Goal: Find specific page/section: Find specific page/section

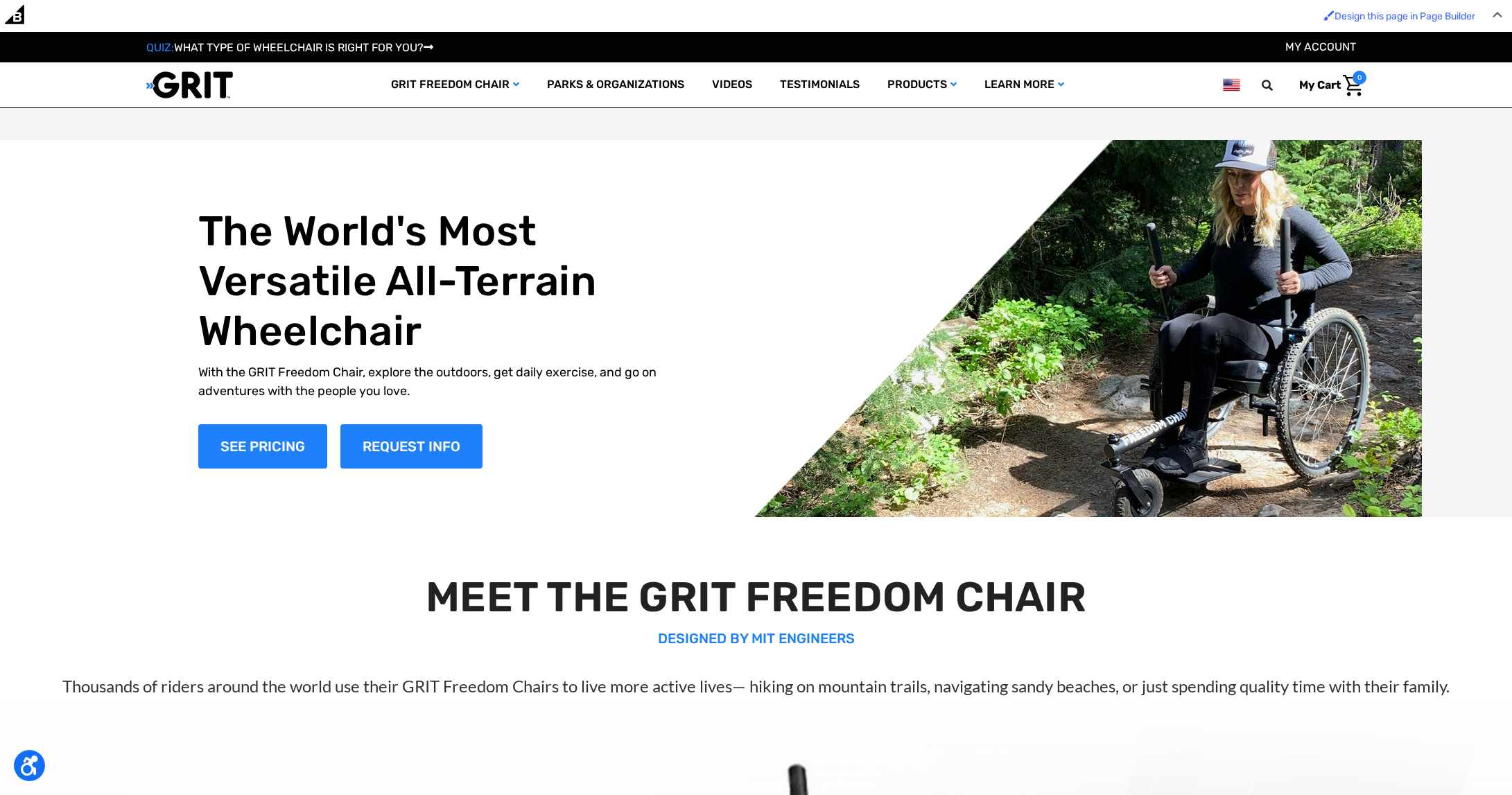
click at [1313, 42] on link "My Account" at bounding box center [1321, 46] width 71 height 13
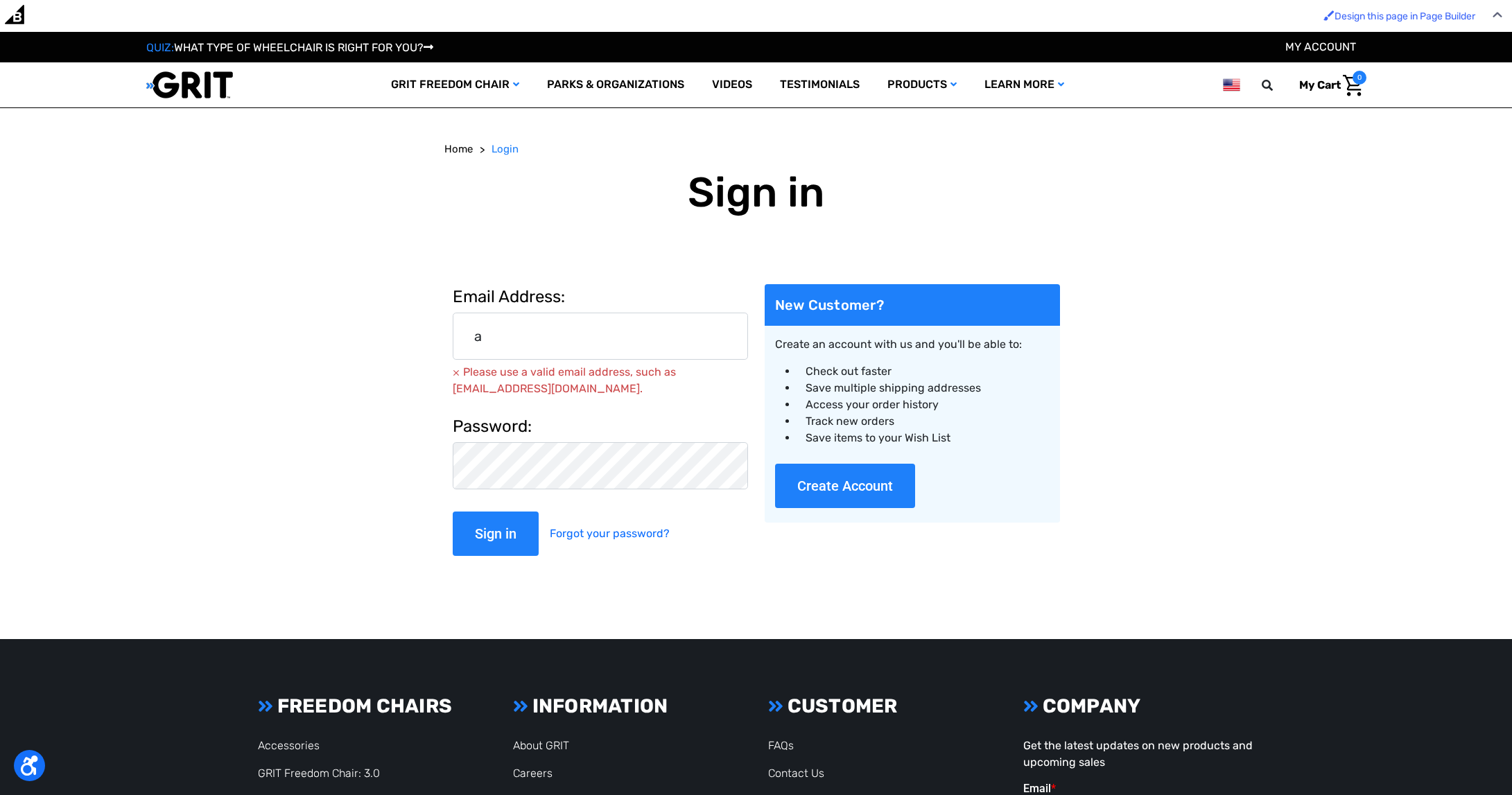
type input "[PERSON_NAME][EMAIL_ADDRESS][DOMAIN_NAME]"
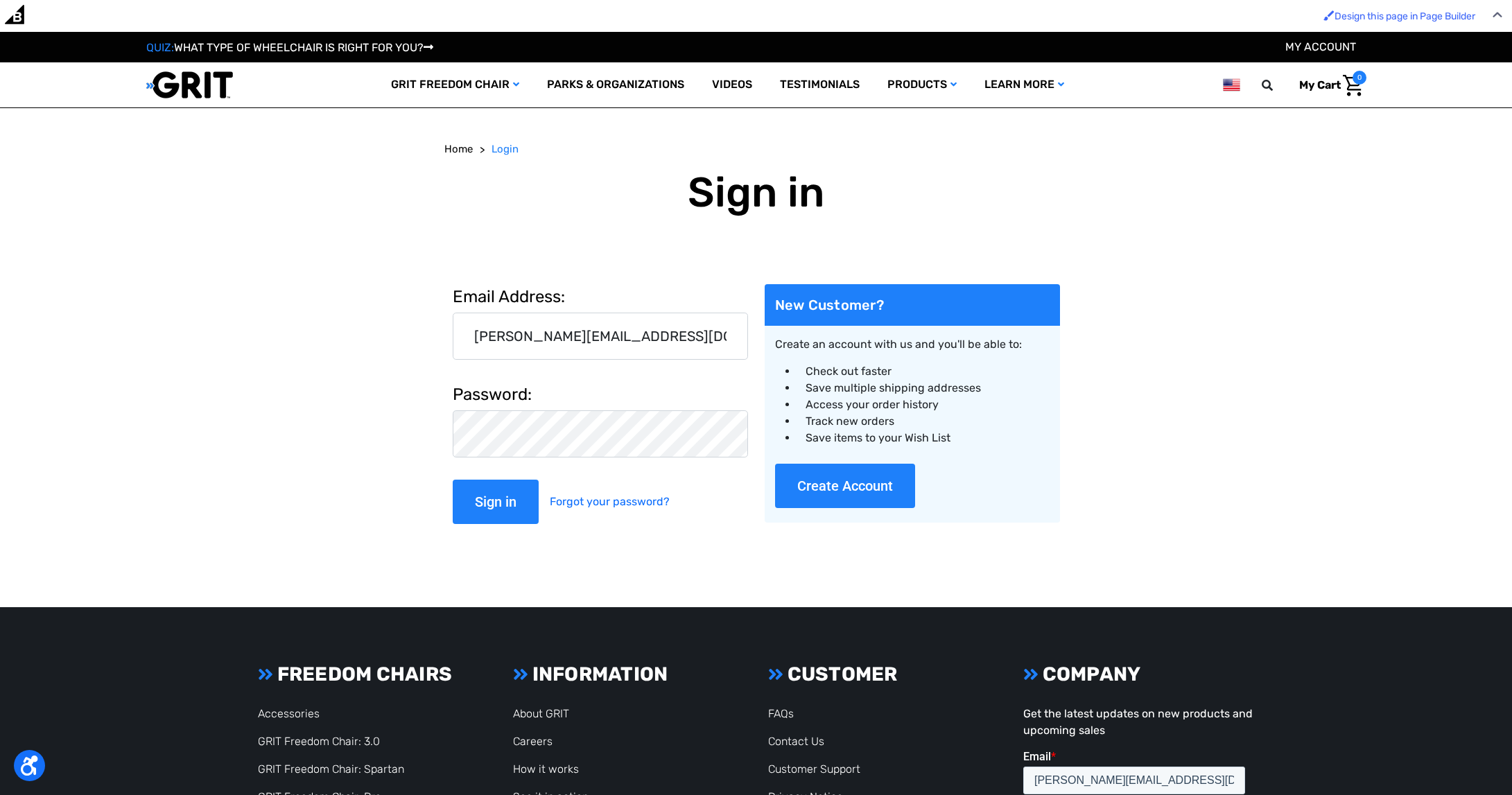
click at [453, 480] on input "Sign in" at bounding box center [495, 502] width 86 height 45
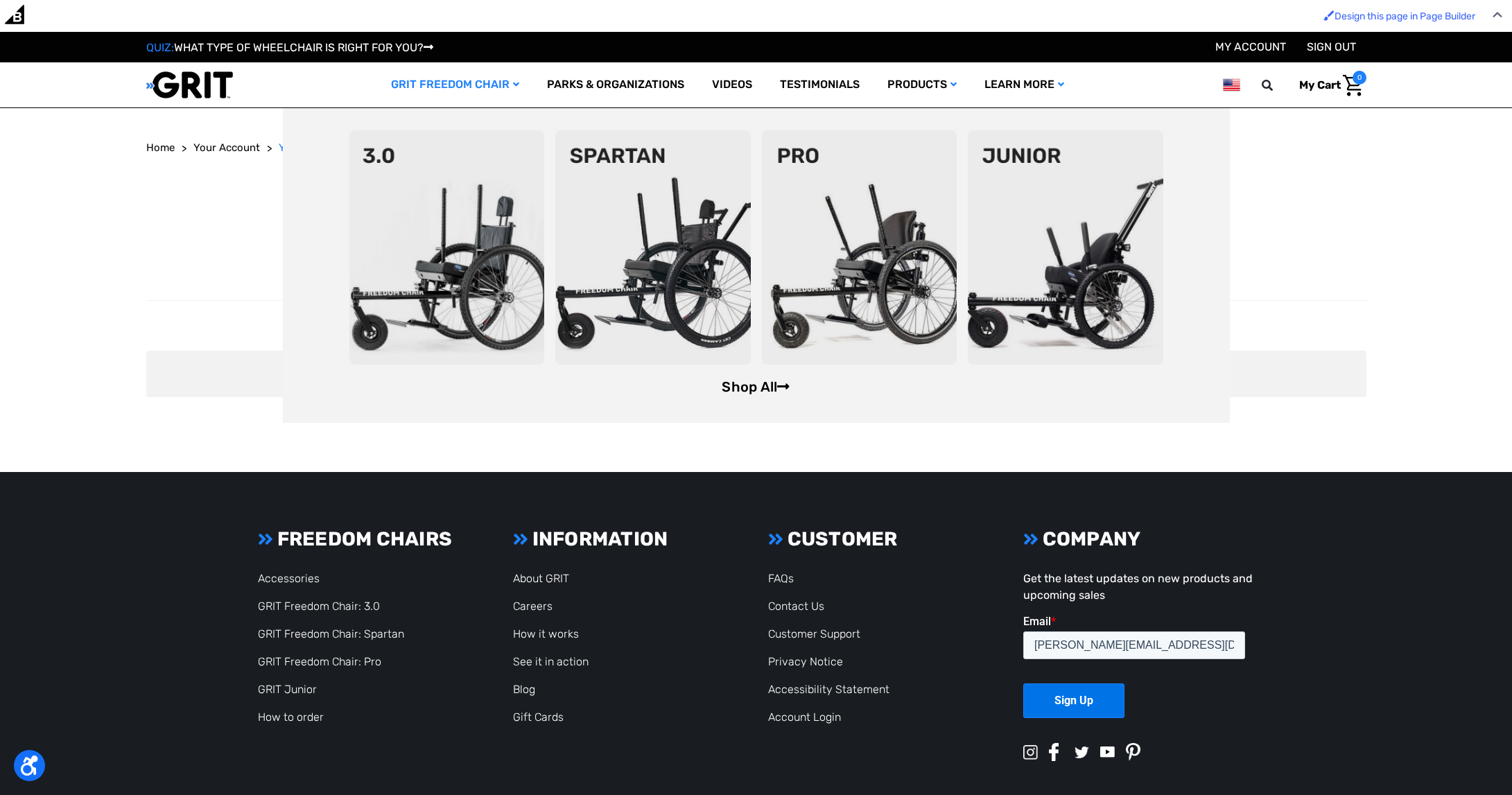
click at [725, 385] on link "Shop All" at bounding box center [755, 387] width 68 height 17
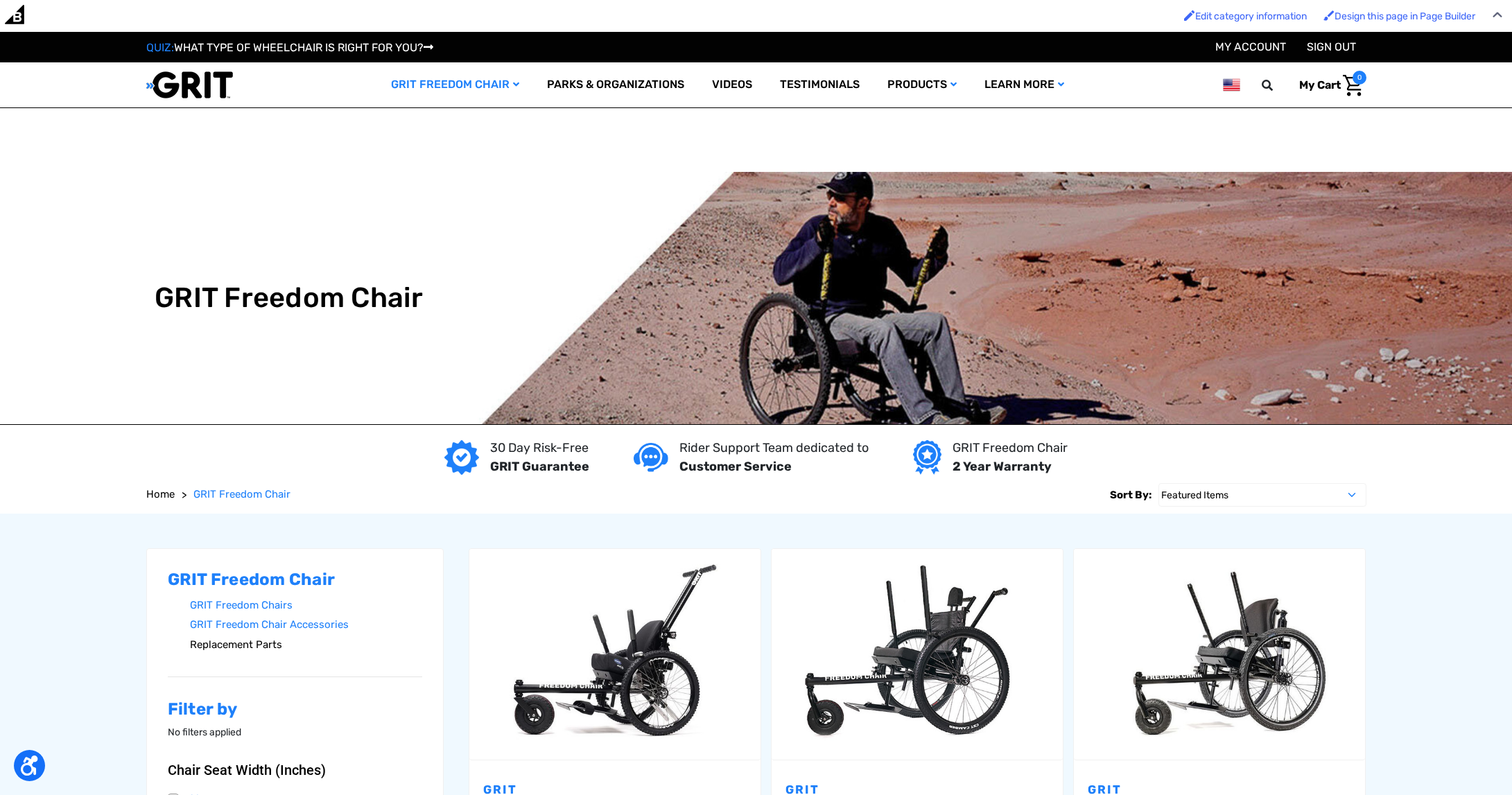
click at [264, 647] on link "Replacement Parts" at bounding box center [306, 645] width 233 height 20
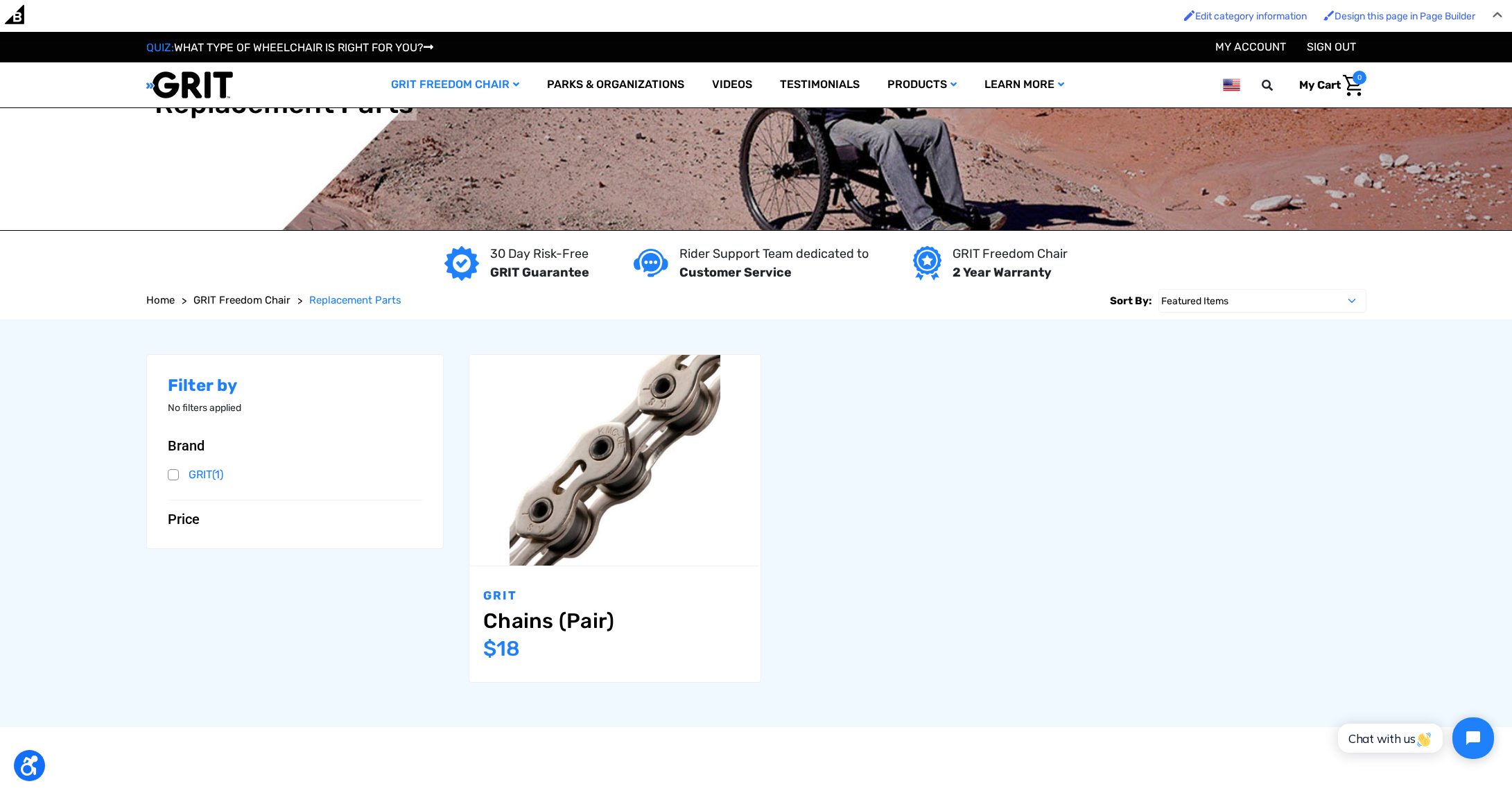
scroll to position [171, 0]
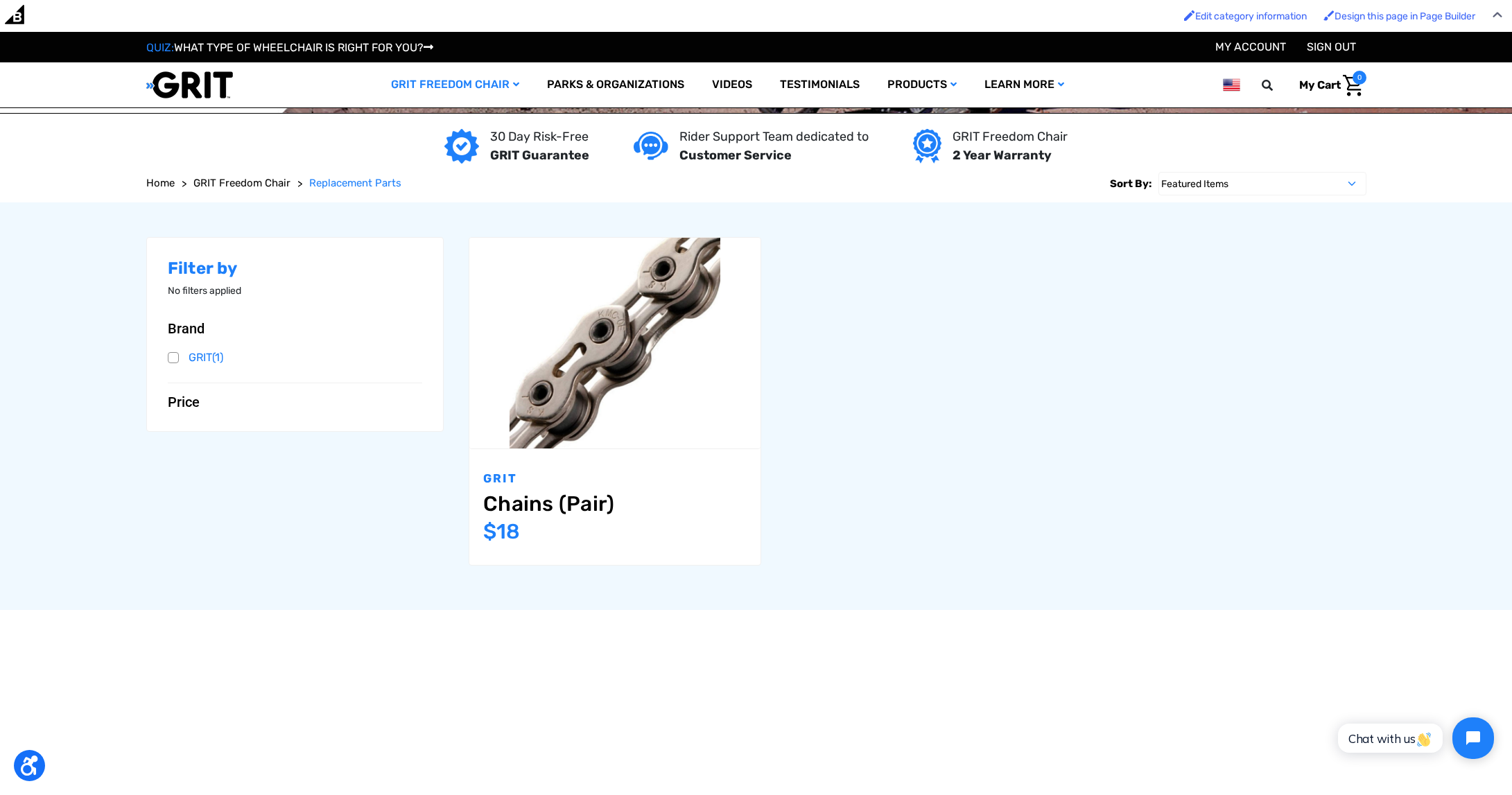
click at [933, 273] on ul "Compare Choose Options GRIT Chains (Pair) MSRP: Was: Now: $18" at bounding box center [913, 406] width 918 height 338
